Goal: Browse casually

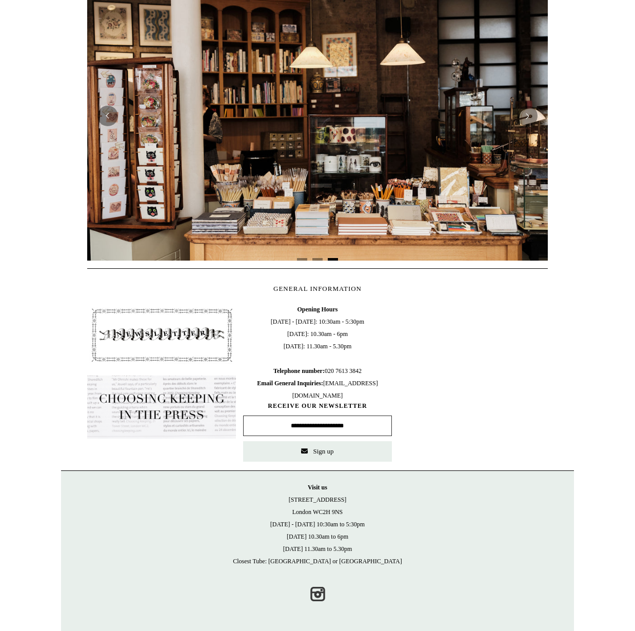
scroll to position [0, 928]
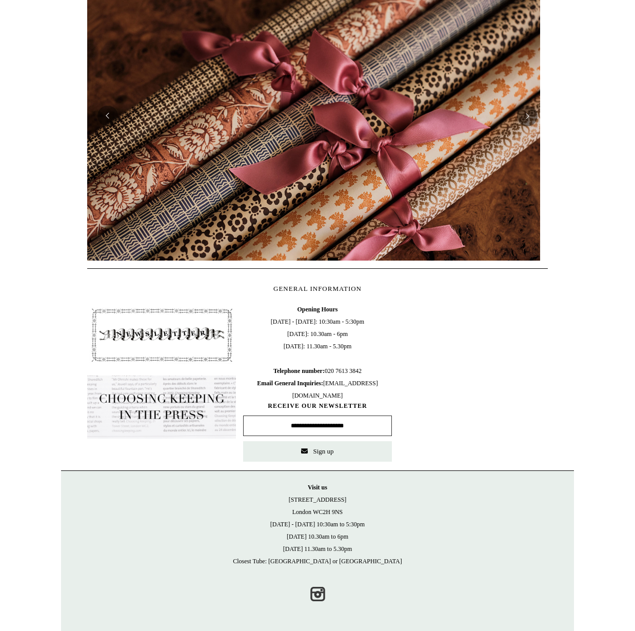
click at [66, 212] on div at bounding box center [317, 116] width 513 height 305
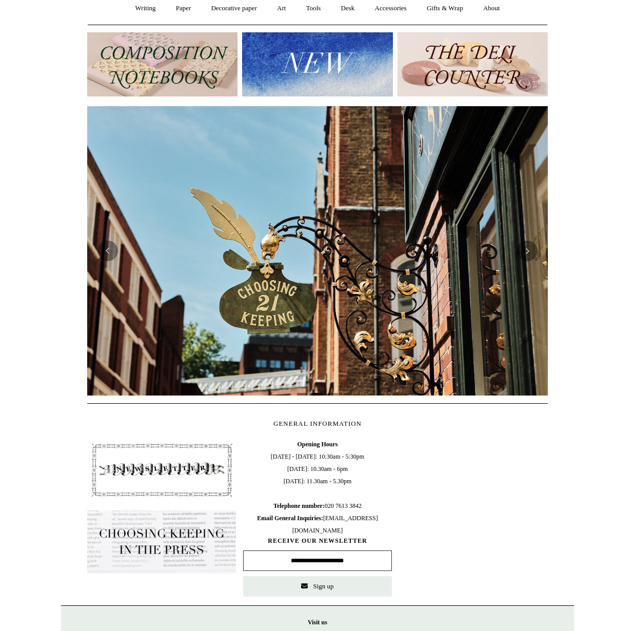
scroll to position [0, 460]
click at [113, 252] on button "Previous" at bounding box center [107, 250] width 21 height 21
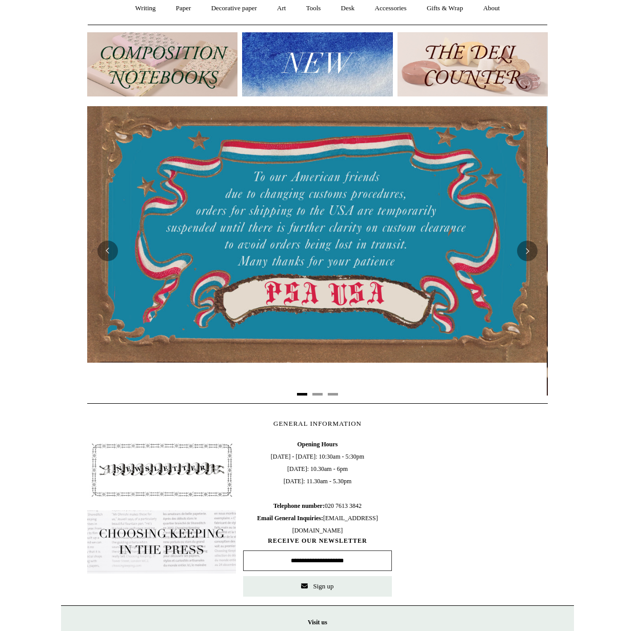
scroll to position [0, 0]
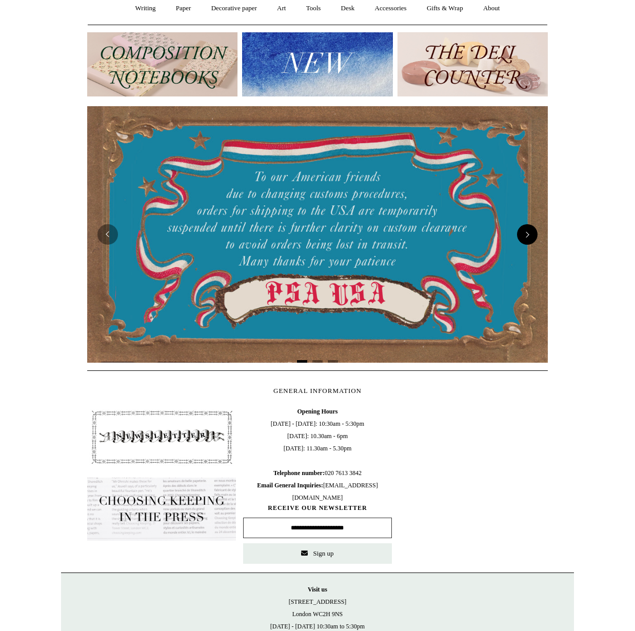
click at [518, 233] on button "Next" at bounding box center [527, 234] width 21 height 21
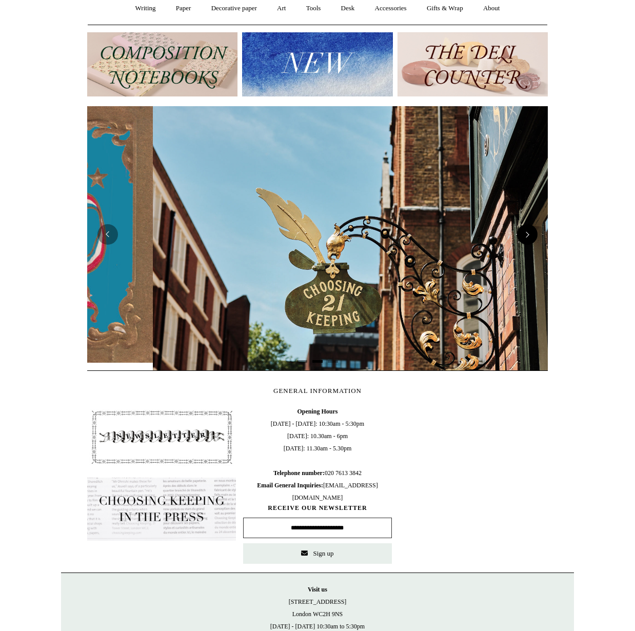
scroll to position [0, 460]
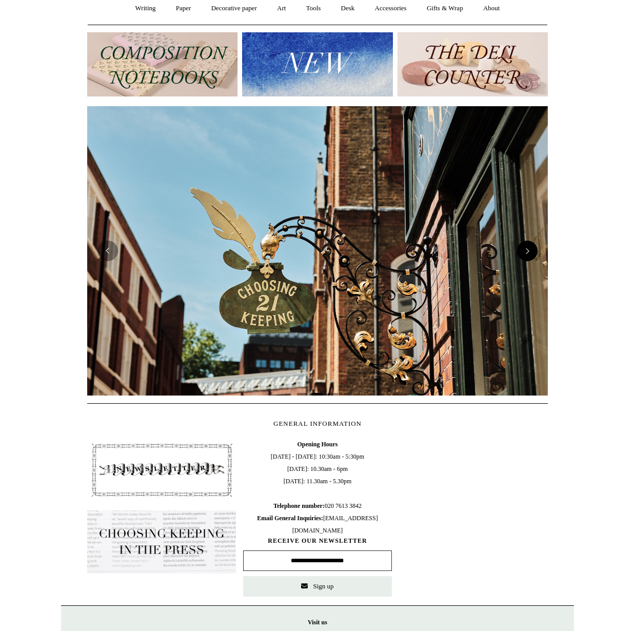
click at [519, 248] on button "Next" at bounding box center [527, 250] width 21 height 21
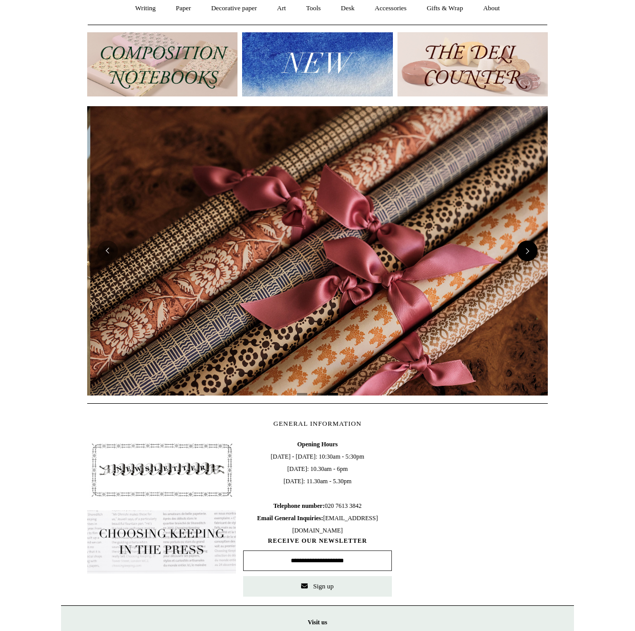
scroll to position [0, 921]
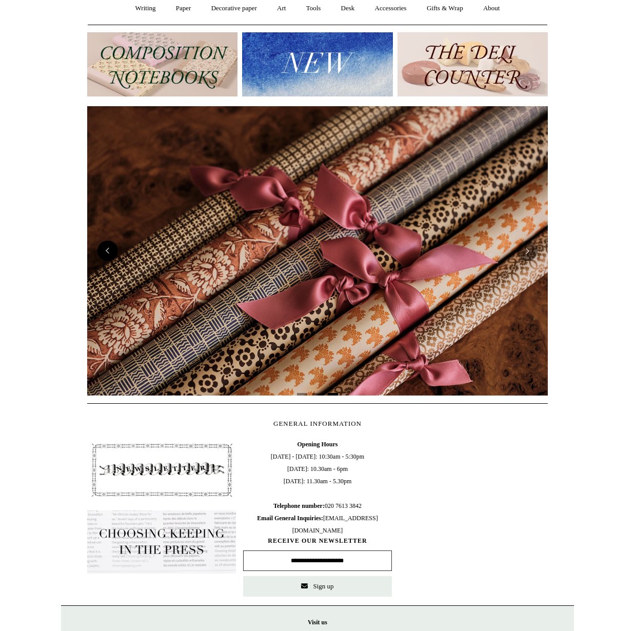
click at [108, 249] on button "Previous" at bounding box center [107, 250] width 21 height 21
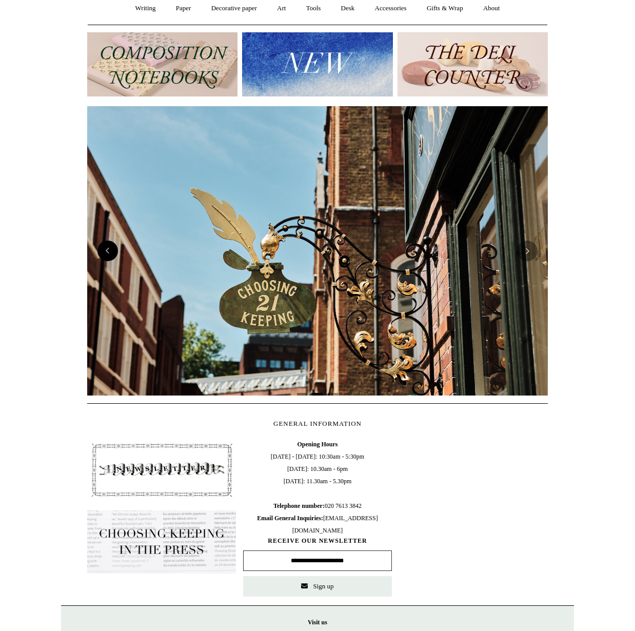
click at [108, 249] on button "Previous" at bounding box center [107, 250] width 21 height 21
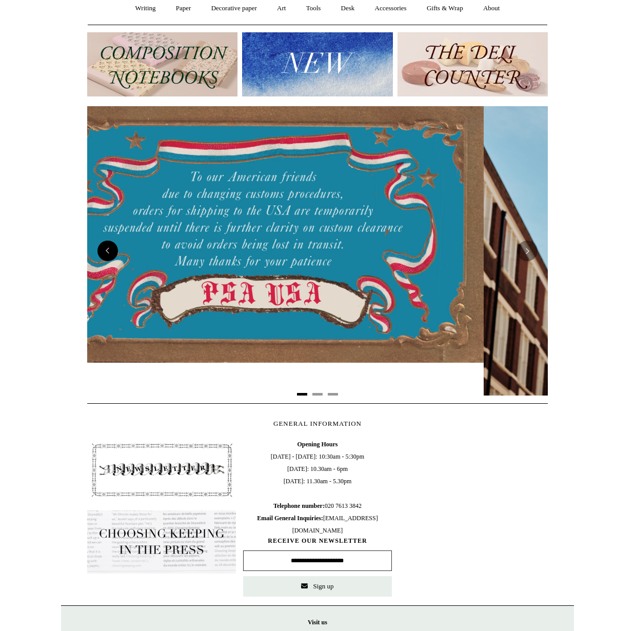
scroll to position [0, 0]
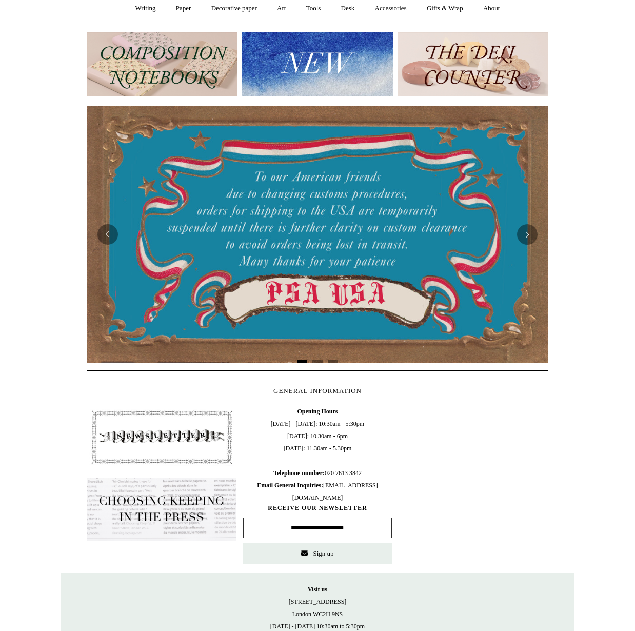
click at [50, 292] on html "Menu Choosing Keeping * Shipping Information Shopping Basket (0) * ⤺ + +" at bounding box center [317, 317] width 635 height 830
click at [533, 229] on button "Next" at bounding box center [527, 234] width 21 height 21
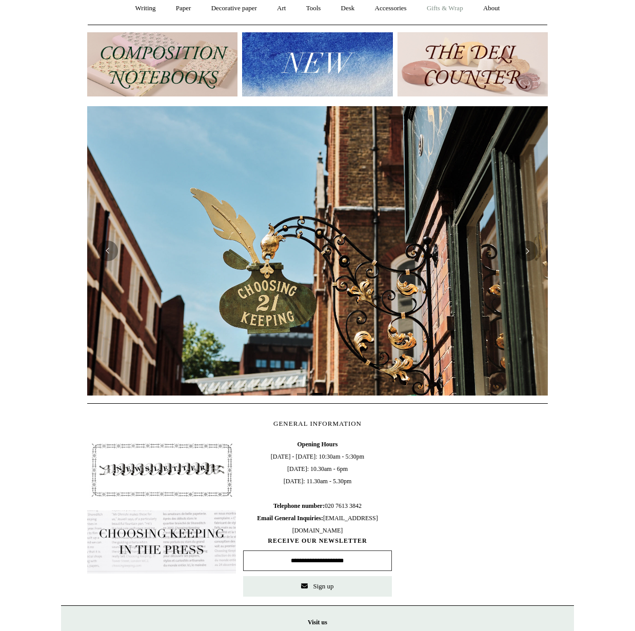
scroll to position [0, 928]
